Goal: Transaction & Acquisition: Purchase product/service

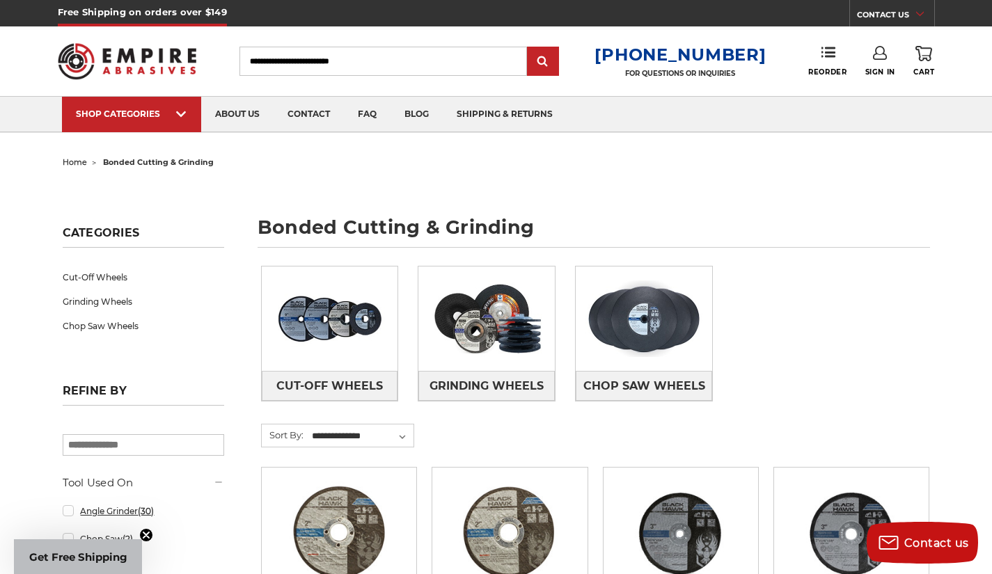
click at [113, 510] on link "Angle Grinder (30)" at bounding box center [143, 511] width 161 height 24
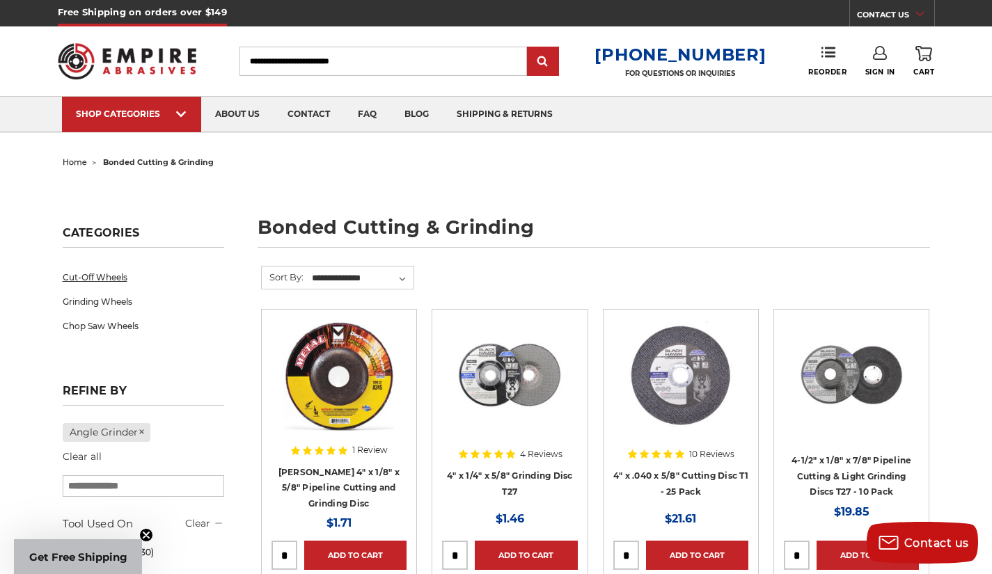
click at [116, 278] on link "Cut-Off Wheels" at bounding box center [143, 277] width 161 height 24
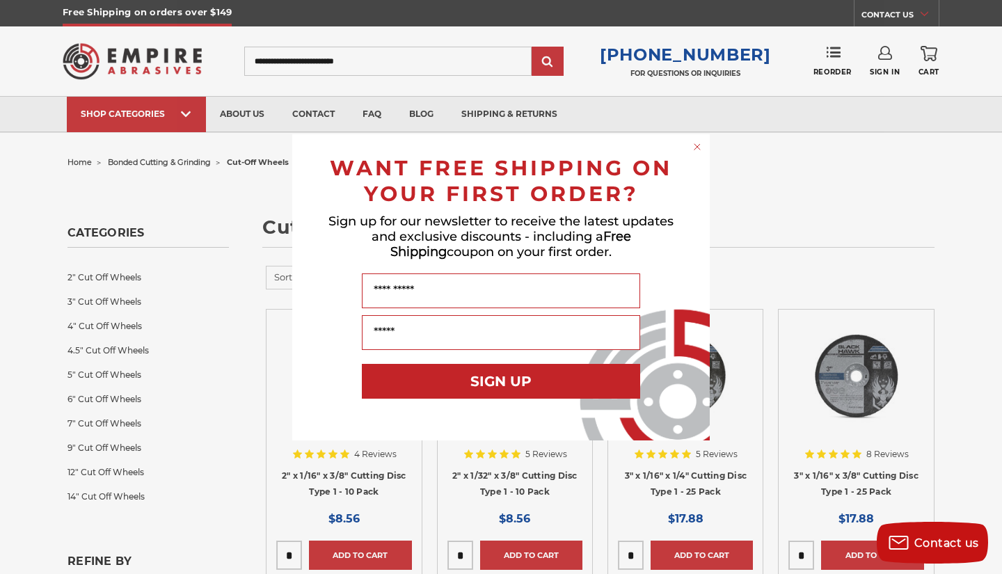
click at [700, 147] on circle "Close dialog" at bounding box center [697, 146] width 13 height 13
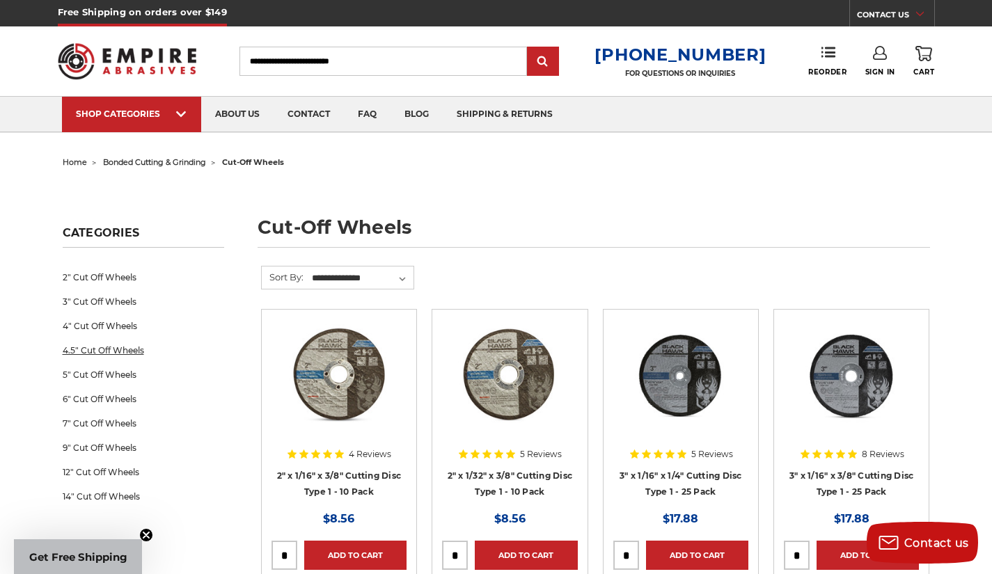
click at [124, 347] on link "4.5" Cut Off Wheels" at bounding box center [143, 350] width 161 height 24
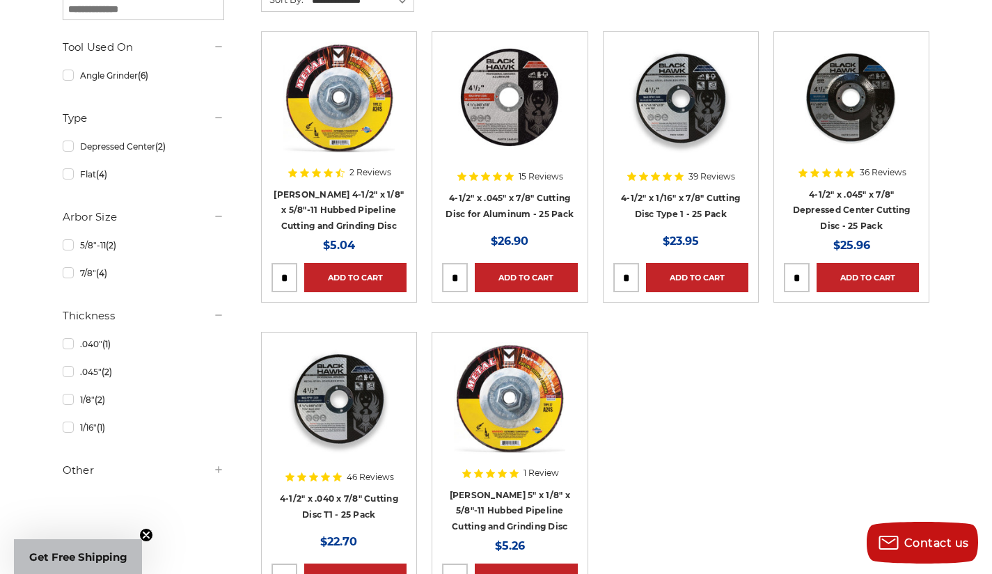
scroll to position [278, 0]
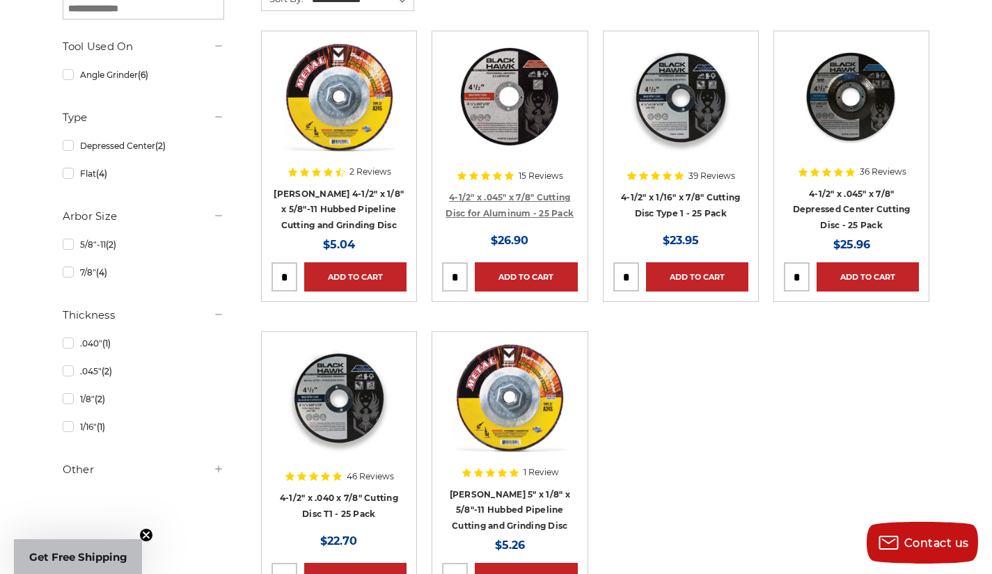
click at [544, 197] on link "4-1/2" x .045" x 7/8" Cutting Disc for Aluminum - 25 Pack" at bounding box center [509, 205] width 128 height 26
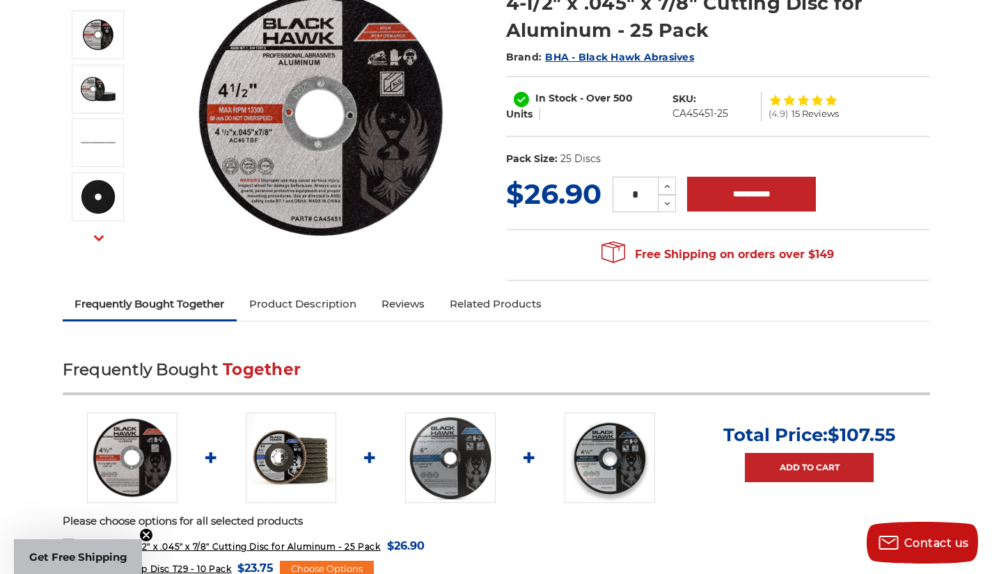
scroll to position [209, 0]
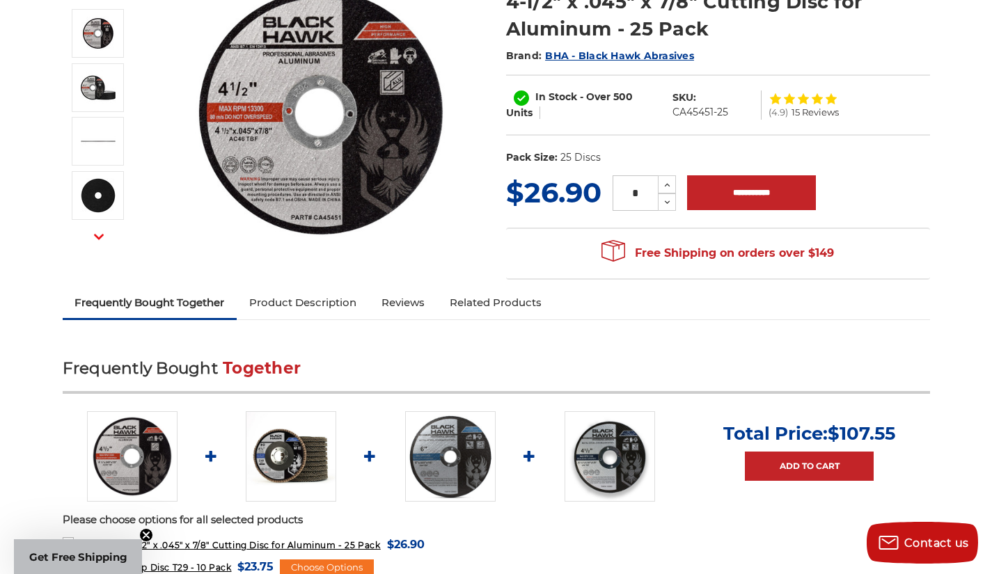
click at [393, 34] on img at bounding box center [321, 113] width 278 height 278
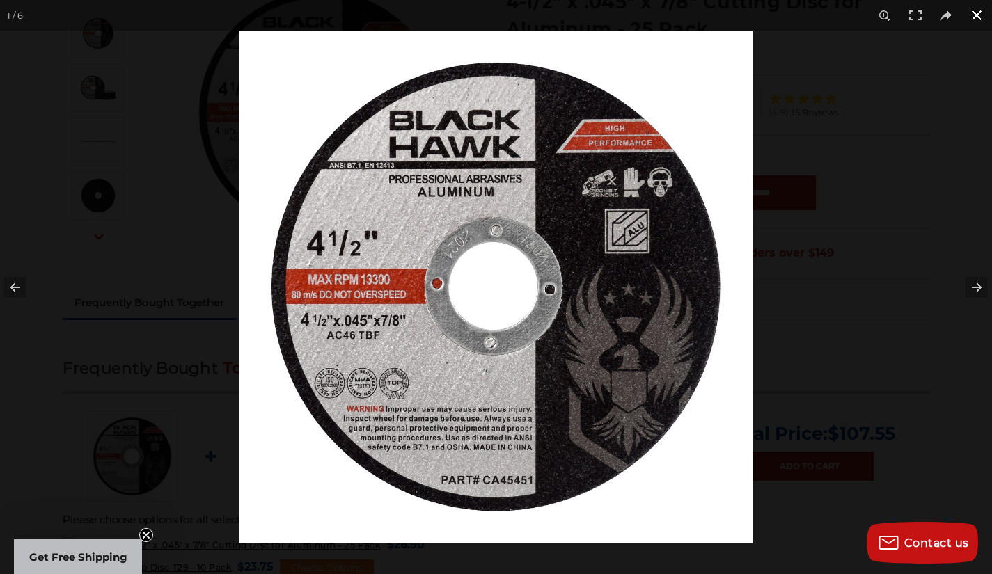
click at [976, 18] on button at bounding box center [976, 15] width 31 height 31
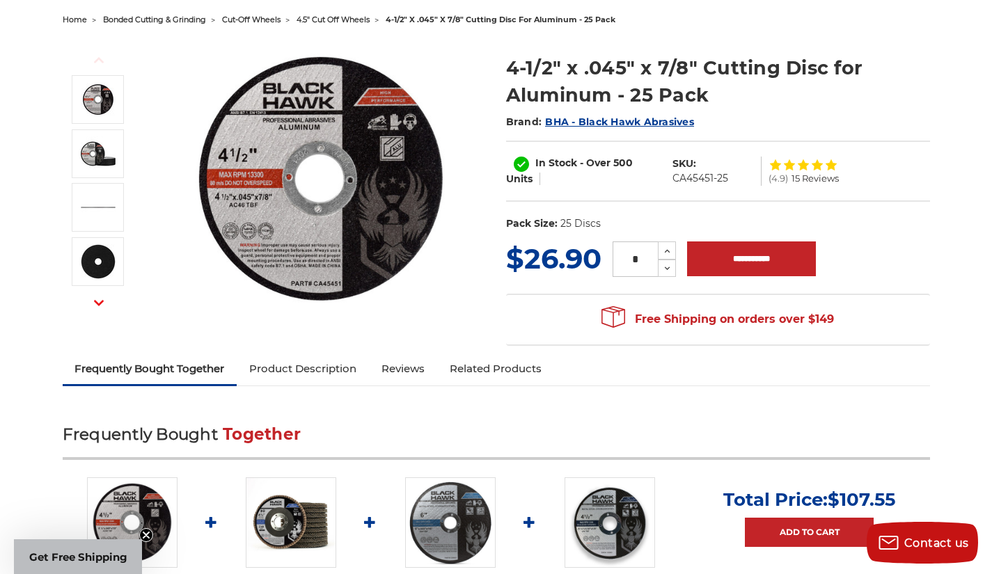
scroll to position [139, 0]
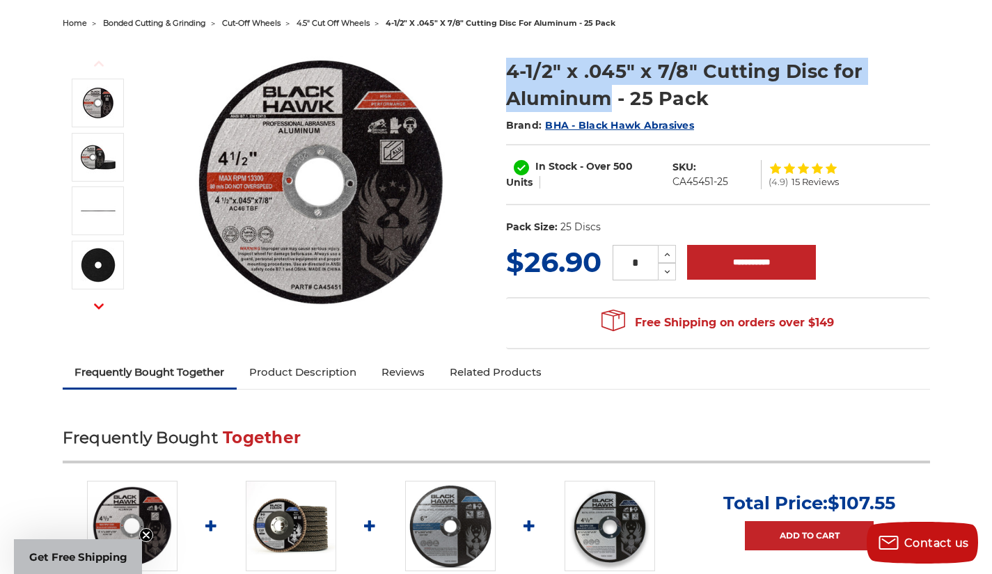
drag, startPoint x: 508, startPoint y: 70, endPoint x: 611, endPoint y: 106, distance: 109.2
click at [611, 106] on h1 "4-1/2" x .045" x 7/8" Cutting Disc for Aluminum - 25 Pack" at bounding box center [718, 85] width 424 height 54
